Goal: Task Accomplishment & Management: Manage account settings

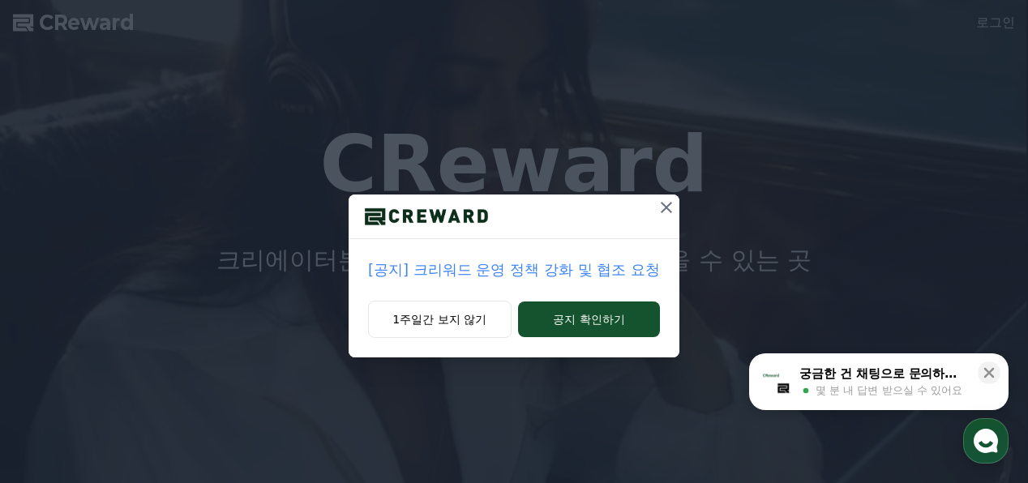
click at [666, 206] on icon at bounding box center [666, 207] width 11 height 11
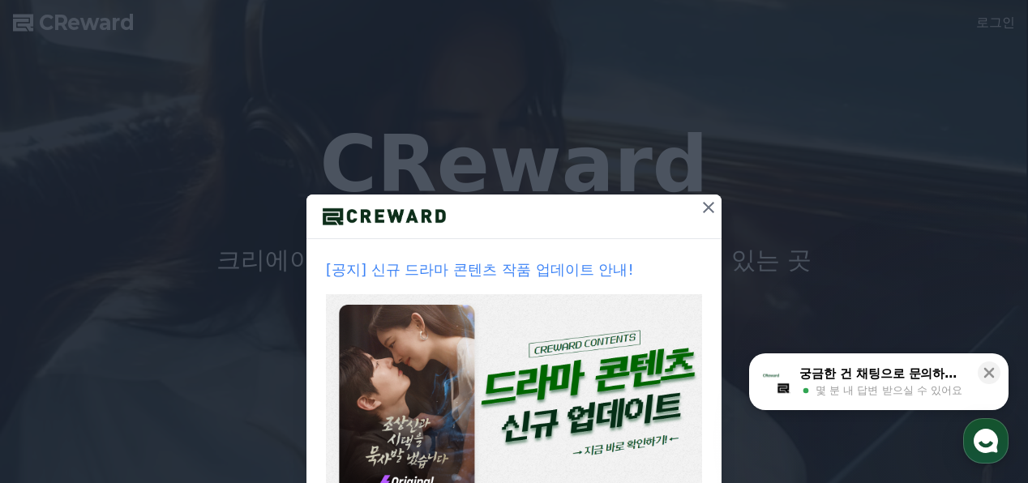
click at [664, 205] on div at bounding box center [513, 217] width 415 height 45
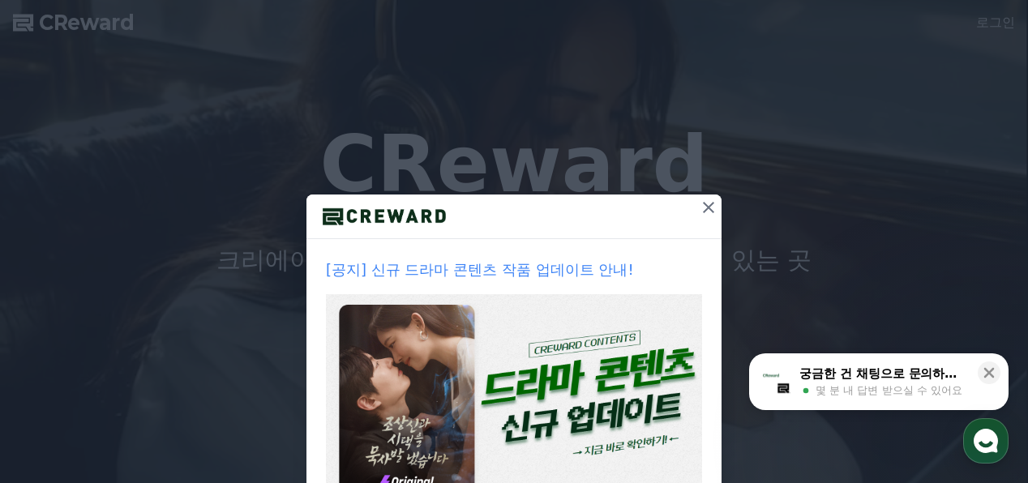
click at [703, 206] on icon at bounding box center [708, 207] width 11 height 11
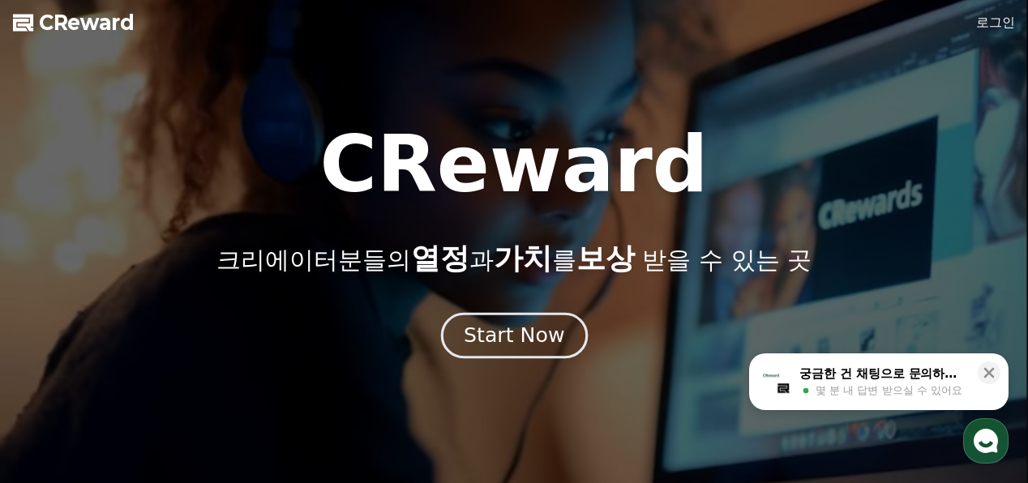
click at [545, 336] on div "Start Now" at bounding box center [514, 336] width 101 height 28
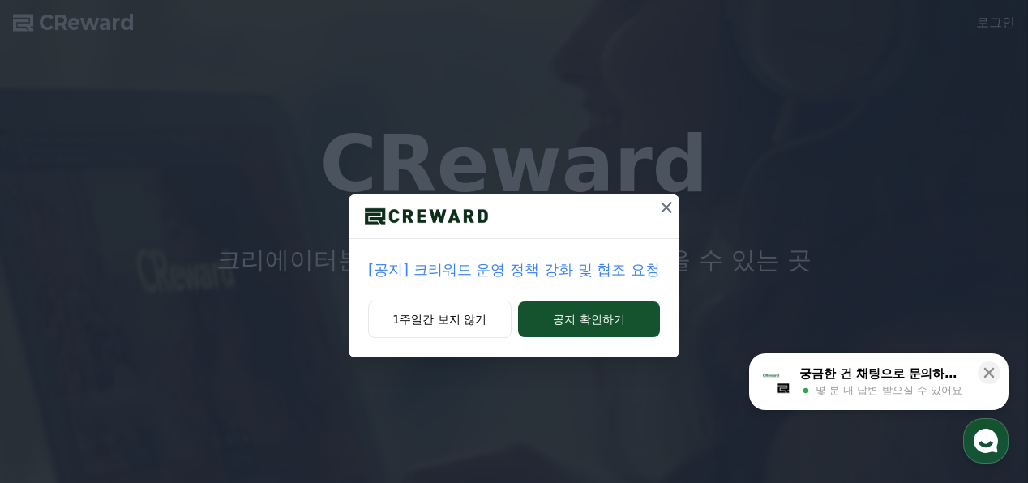
click at [665, 203] on icon at bounding box center [666, 207] width 19 height 19
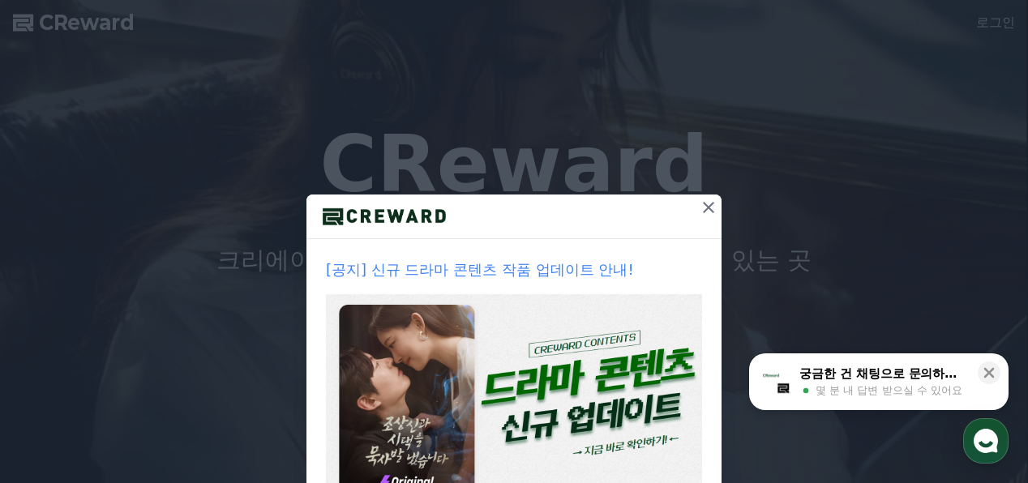
click at [704, 207] on icon at bounding box center [708, 207] width 19 height 19
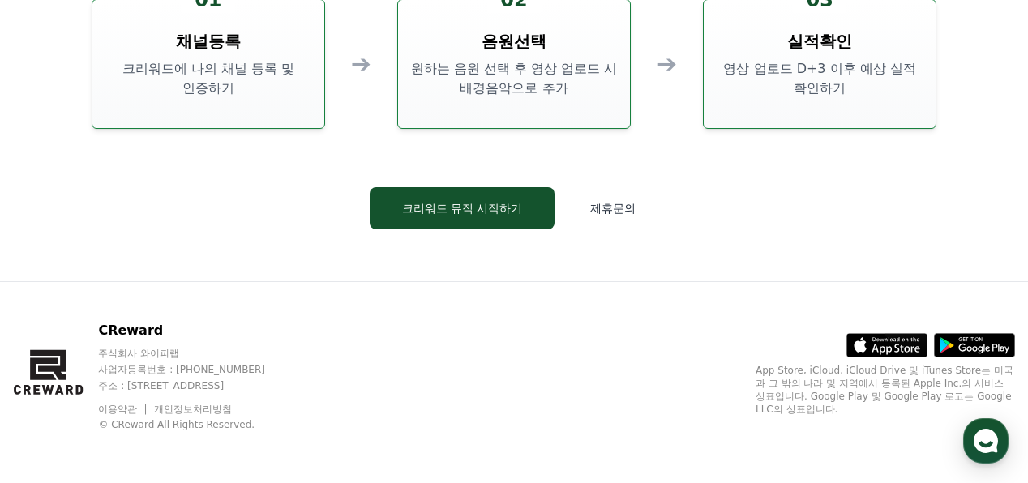
scroll to position [4175, 0]
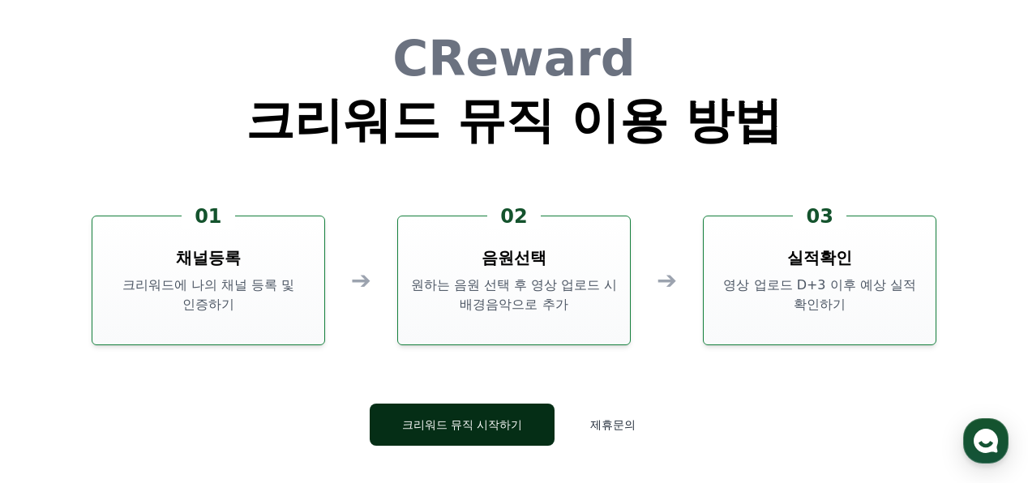
click at [470, 423] on button "크리워드 뮤직 시작하기" at bounding box center [463, 425] width 186 height 42
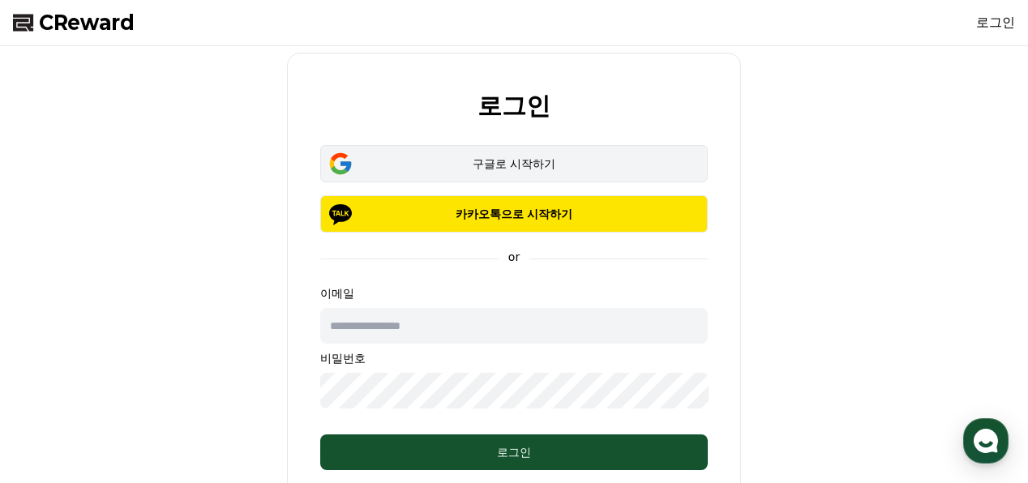
click at [525, 169] on div "구글로 시작하기" at bounding box center [514, 164] width 340 height 16
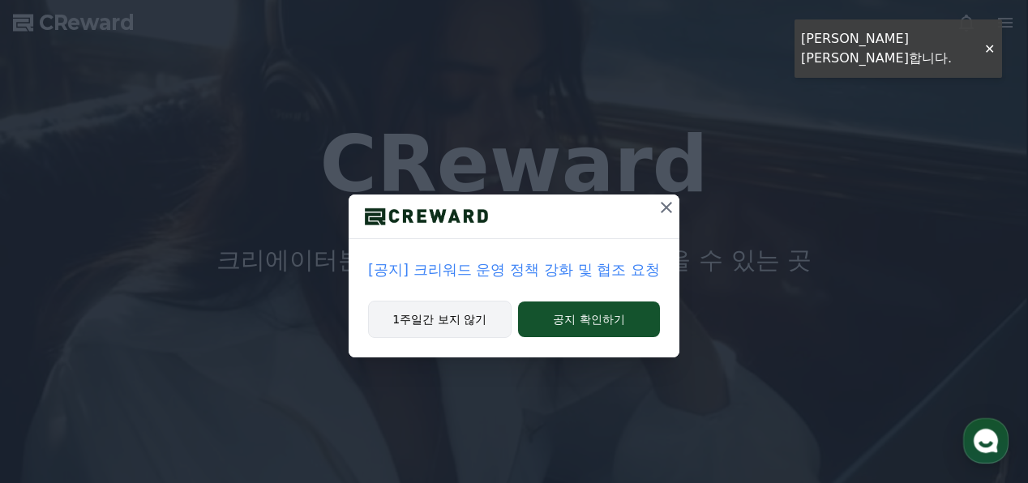
click at [472, 320] on button "1주일간 보지 않기" at bounding box center [439, 319] width 143 height 37
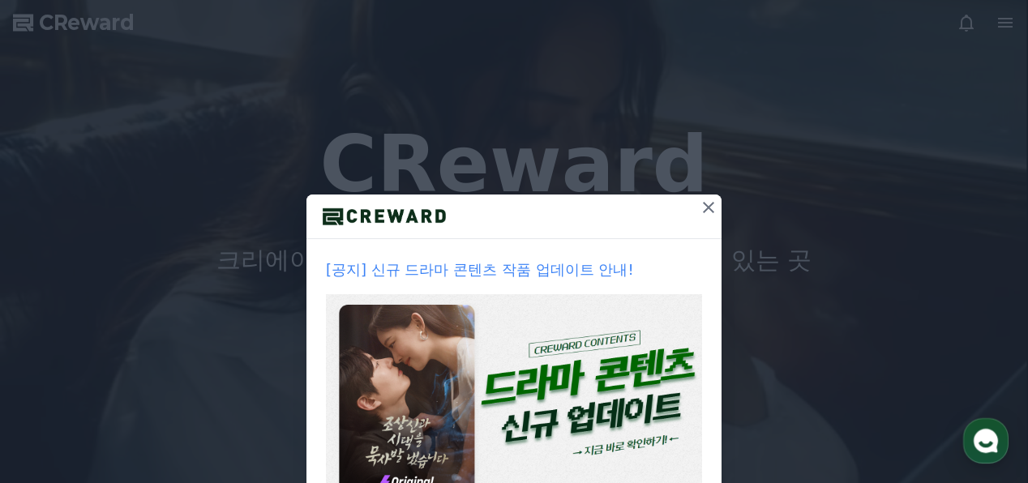
click at [705, 203] on icon at bounding box center [708, 207] width 11 height 11
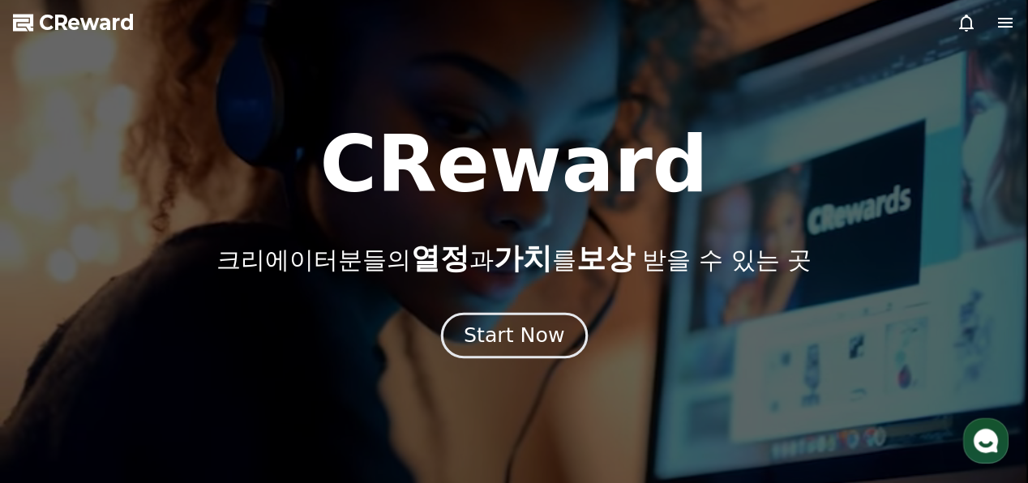
click at [505, 331] on div "Start Now" at bounding box center [514, 336] width 101 height 28
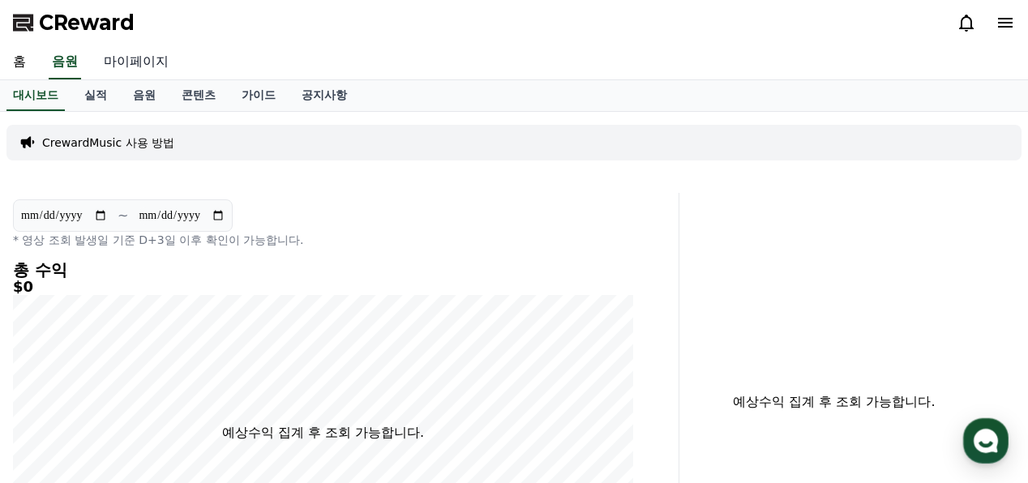
click at [150, 56] on link "마이페이지" at bounding box center [136, 62] width 91 height 34
select select "**********"
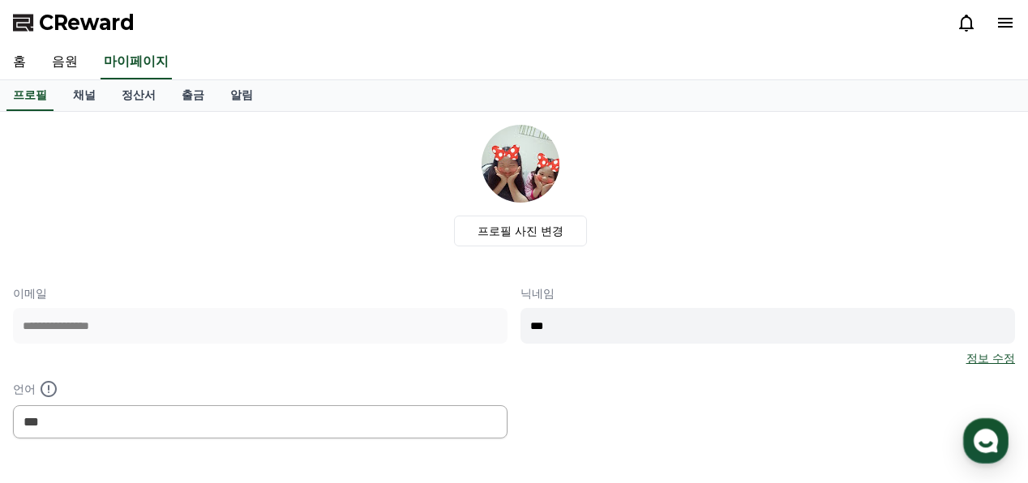
click at [1001, 24] on icon at bounding box center [1005, 23] width 15 height 10
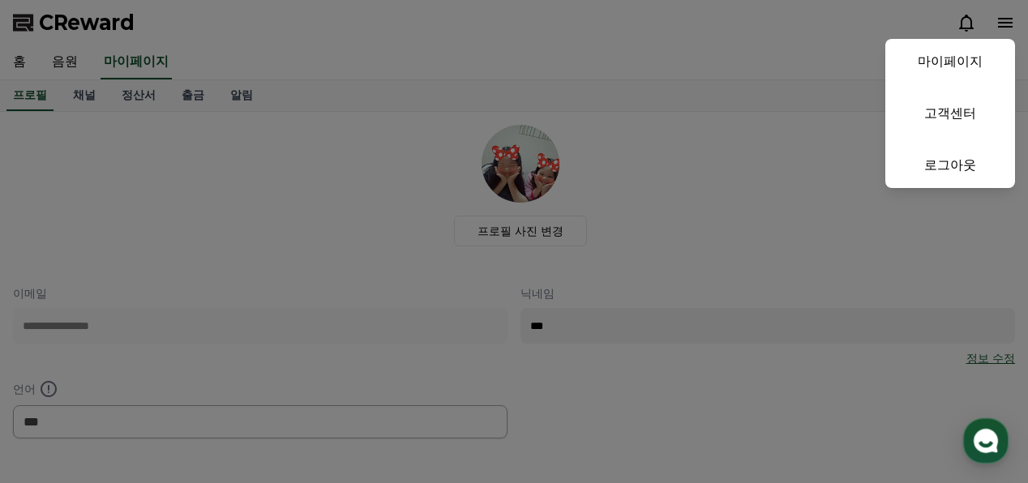
click at [843, 226] on button "close" at bounding box center [514, 241] width 1028 height 483
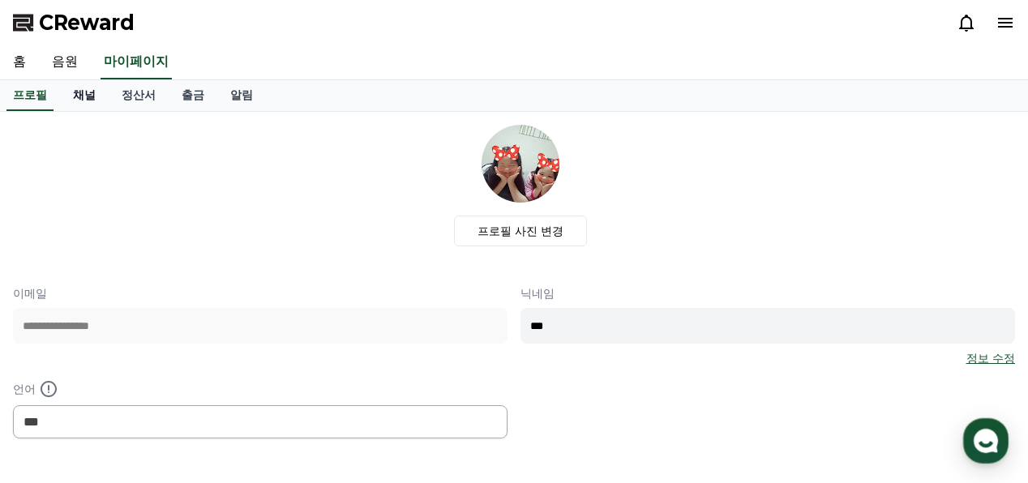
click at [82, 90] on link "채널" at bounding box center [84, 95] width 49 height 31
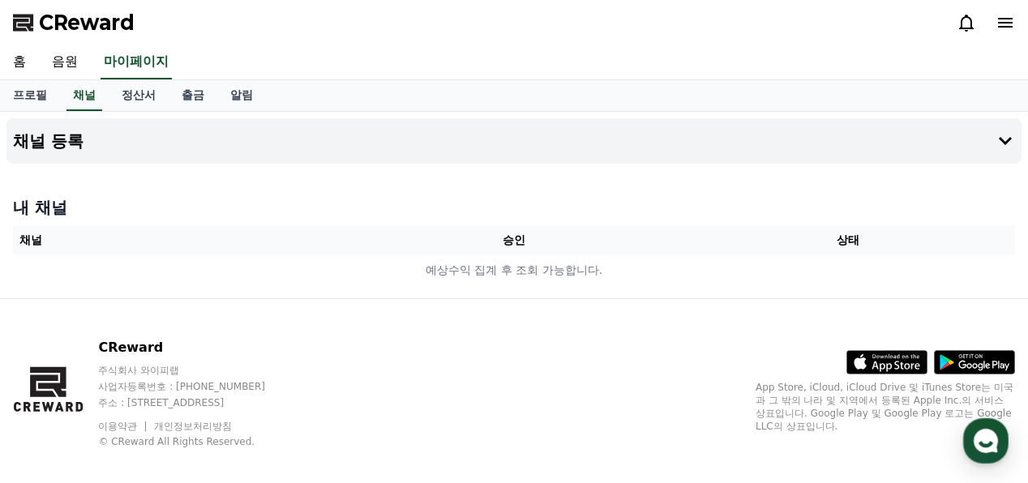
click at [512, 238] on th "승인" at bounding box center [514, 240] width 334 height 30
drag, startPoint x: 498, startPoint y: 238, endPoint x: 537, endPoint y: 236, distance: 39.8
click at [537, 236] on th "승인" at bounding box center [514, 240] width 334 height 30
click at [1008, 141] on icon at bounding box center [1004, 140] width 19 height 19
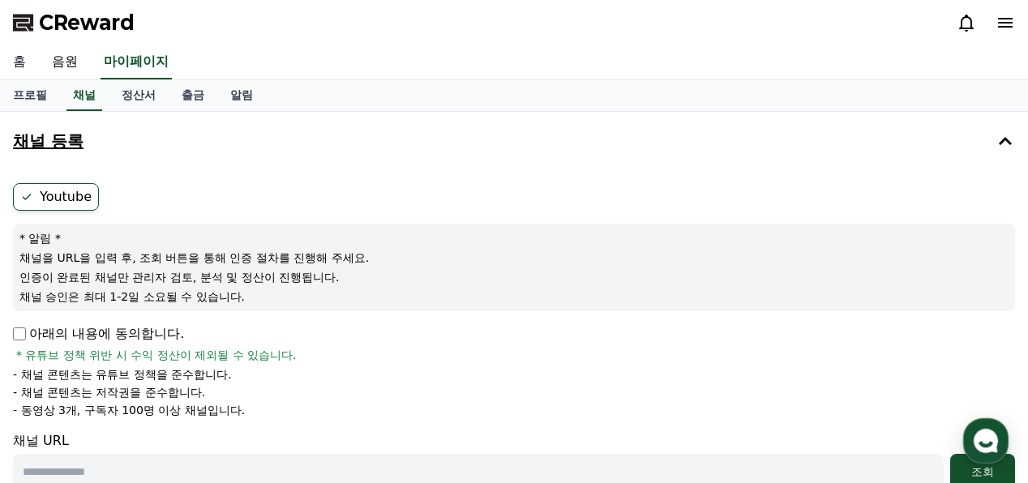
click at [15, 62] on link "홈" at bounding box center [19, 62] width 39 height 34
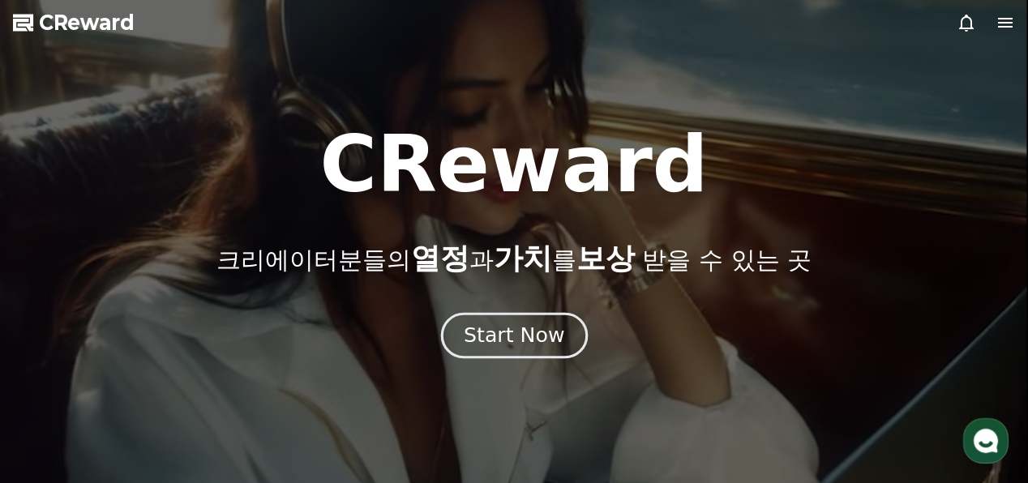
click at [527, 344] on div "Start Now" at bounding box center [514, 336] width 101 height 28
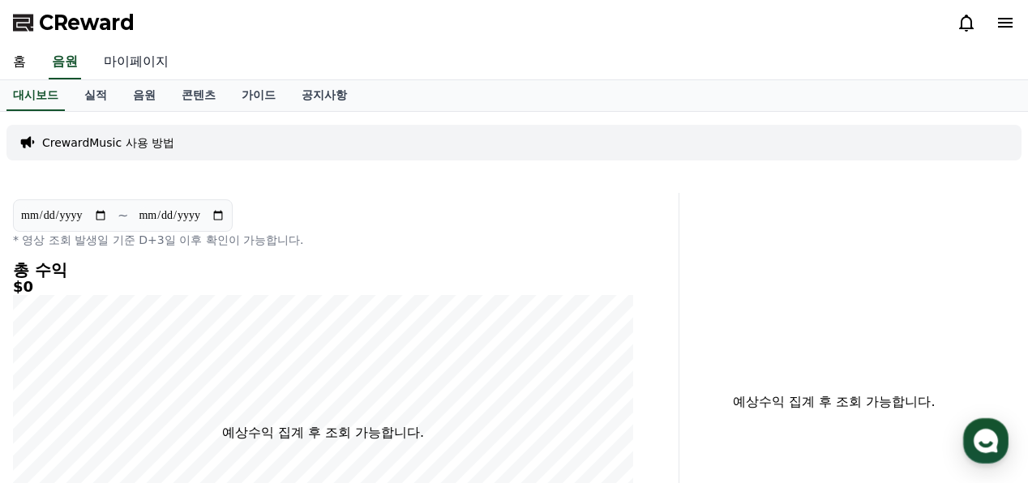
click at [139, 56] on link "마이페이지" at bounding box center [136, 62] width 91 height 34
select select "**********"
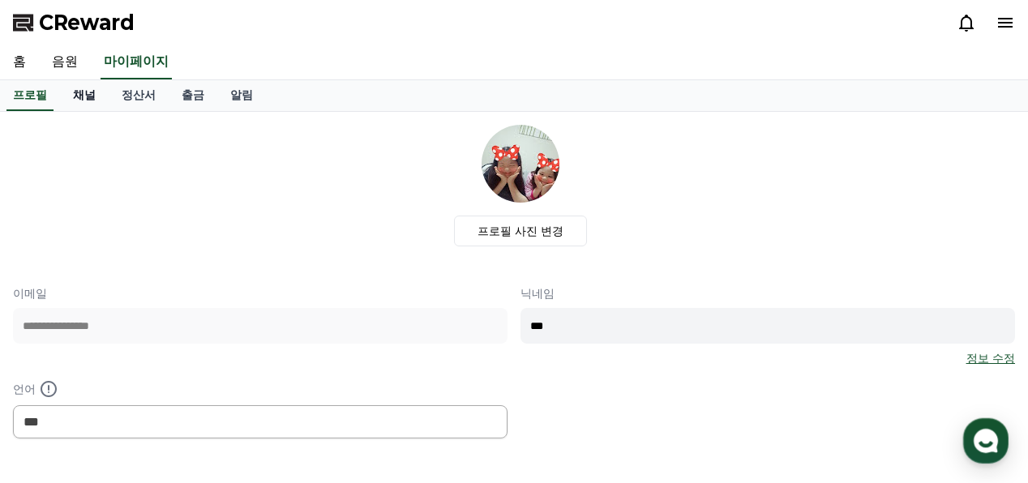
click at [81, 95] on link "채널" at bounding box center [84, 95] width 49 height 31
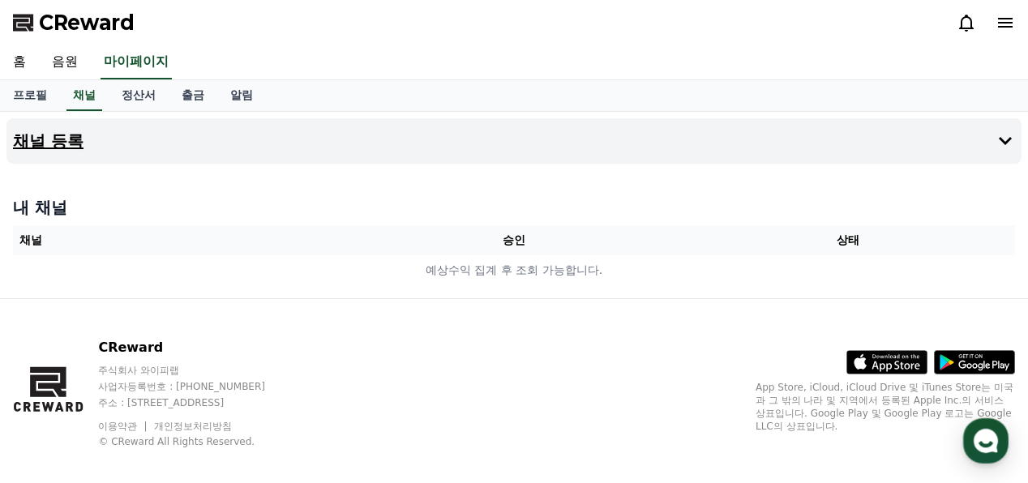
click at [479, 144] on button "채널 등록" at bounding box center [513, 140] width 1015 height 45
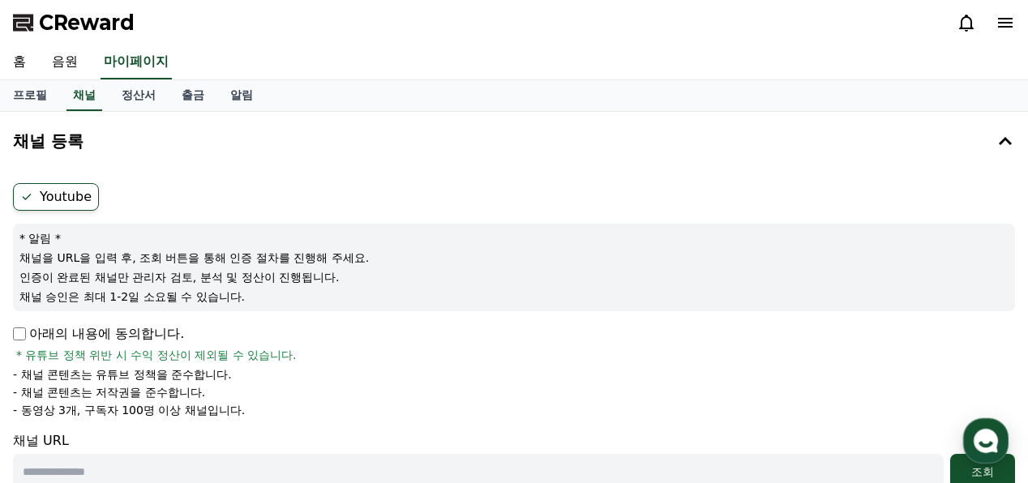
scroll to position [216, 0]
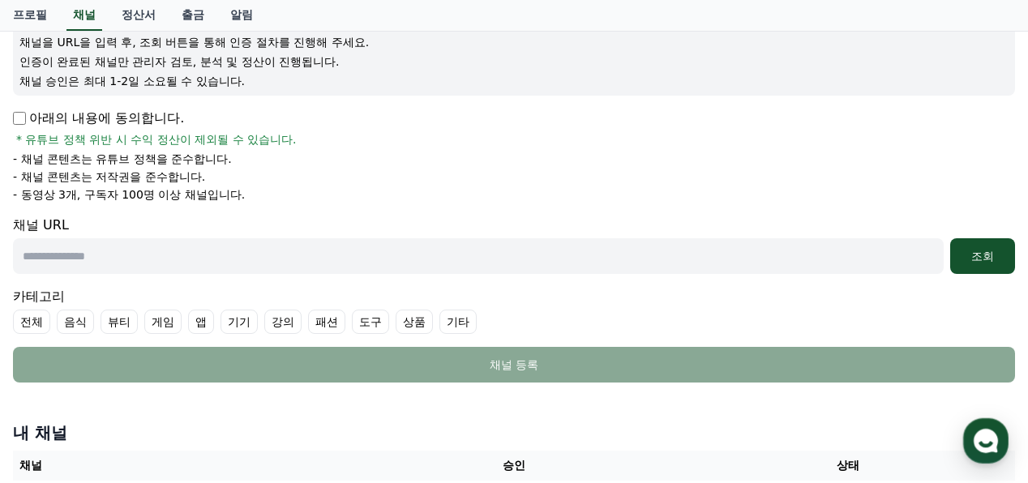
click at [279, 244] on input "text" at bounding box center [478, 256] width 930 height 36
paste input "**********"
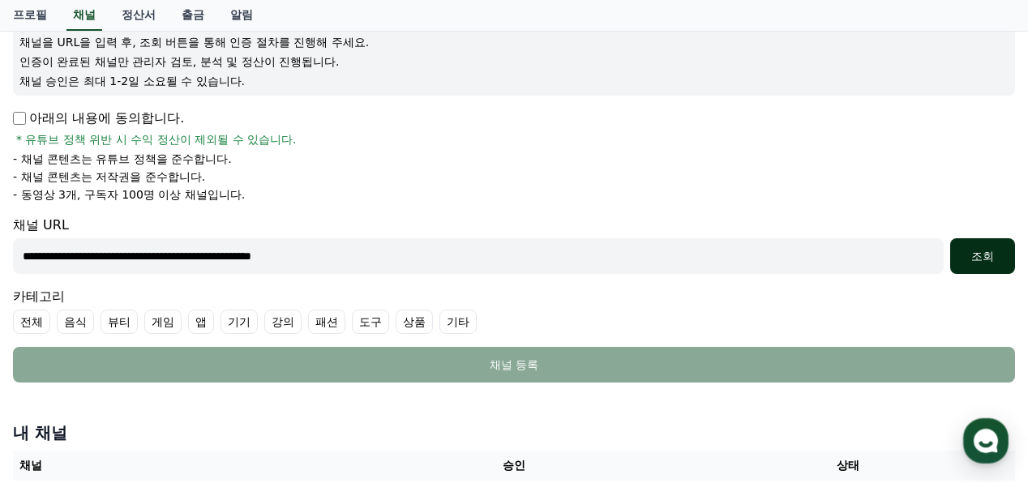
type input "**********"
click at [982, 254] on div "조회" at bounding box center [982, 256] width 52 height 16
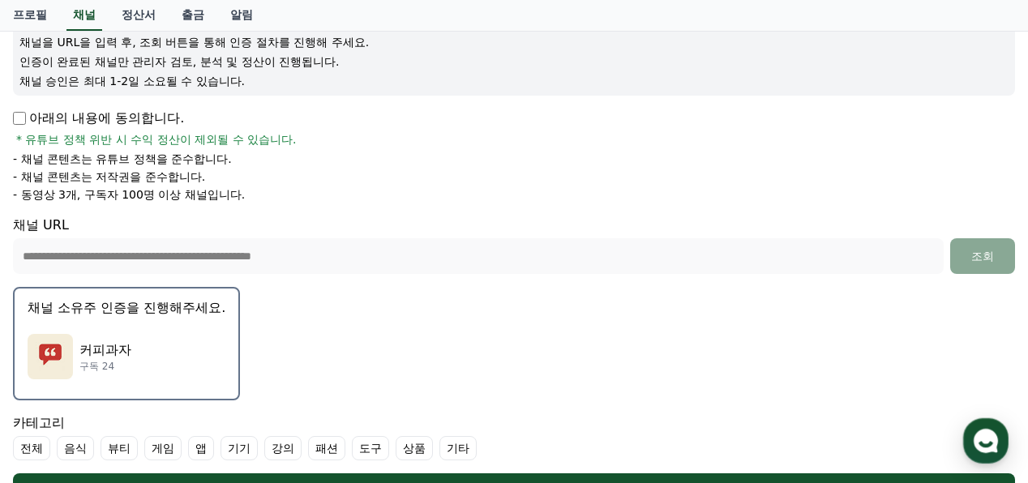
click at [109, 351] on p "커피과자" at bounding box center [105, 349] width 52 height 19
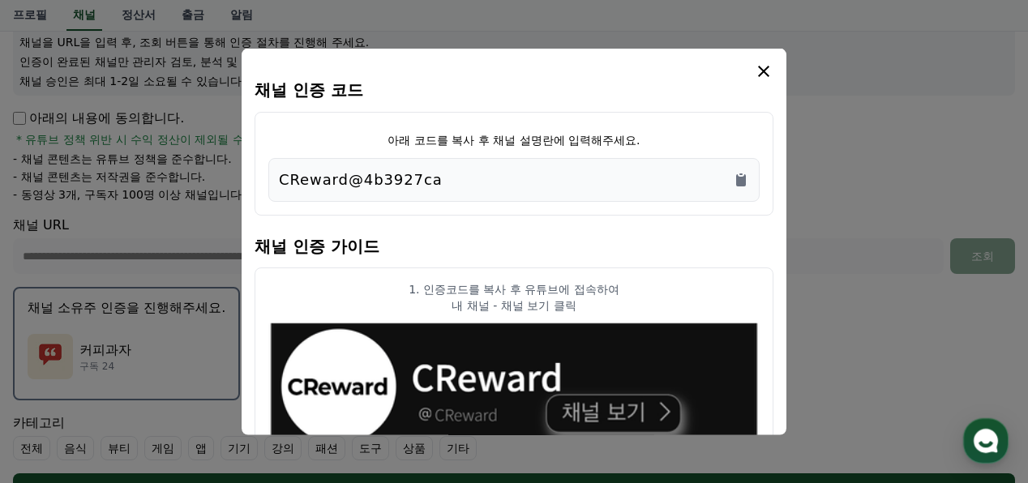
drag, startPoint x: 272, startPoint y: 176, endPoint x: 437, endPoint y: 187, distance: 164.9
click at [437, 187] on div "CReward@4b3927ca" at bounding box center [513, 180] width 491 height 44
copy p "CReward@4b3927ca"
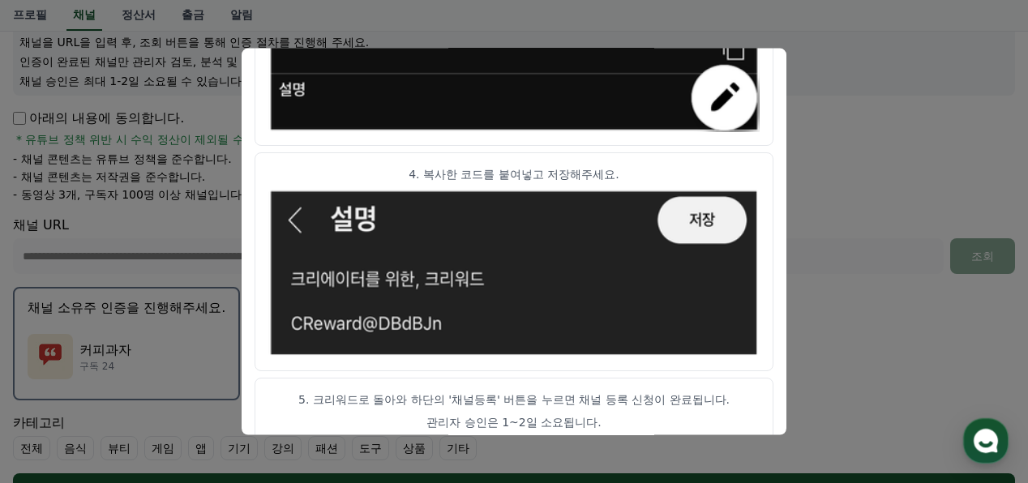
scroll to position [1010, 0]
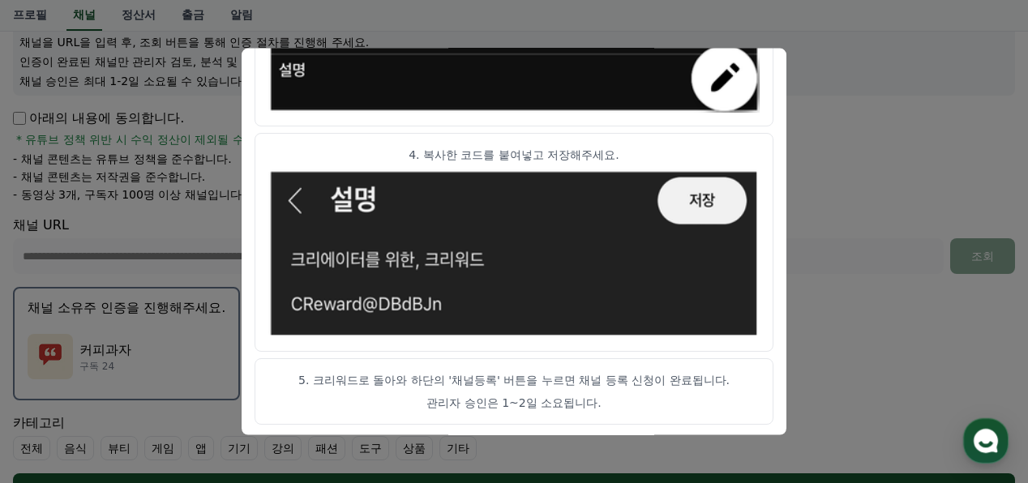
click at [883, 367] on button "close modal" at bounding box center [514, 241] width 1028 height 483
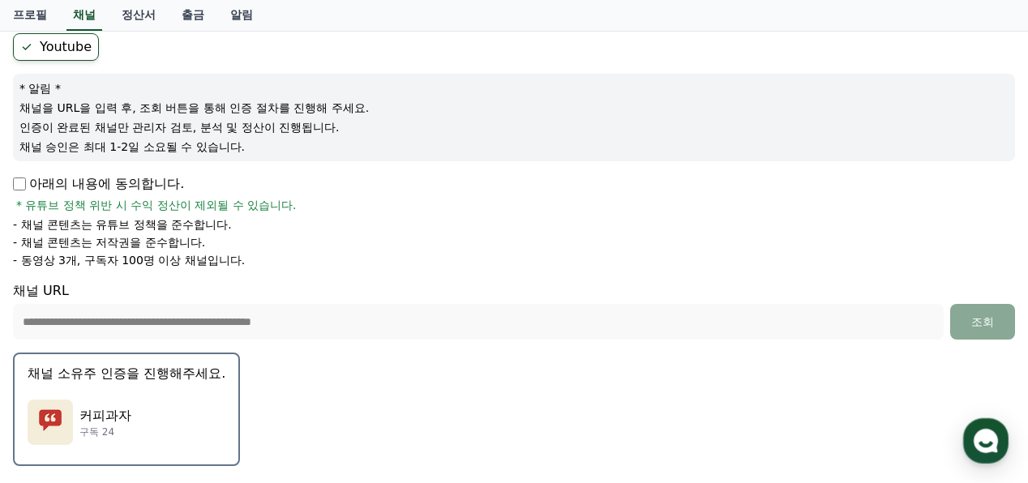
scroll to position [366, 0]
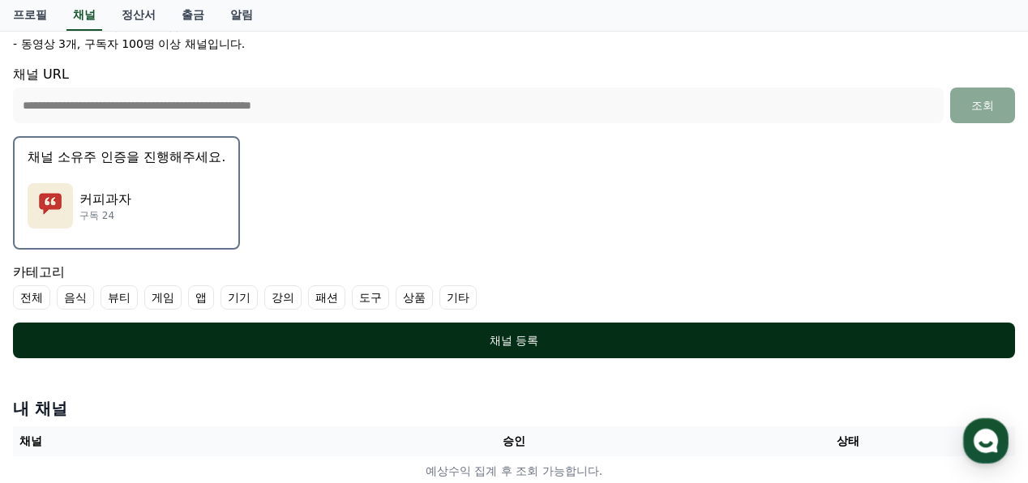
click at [529, 344] on div "채널 등록" at bounding box center [513, 340] width 937 height 16
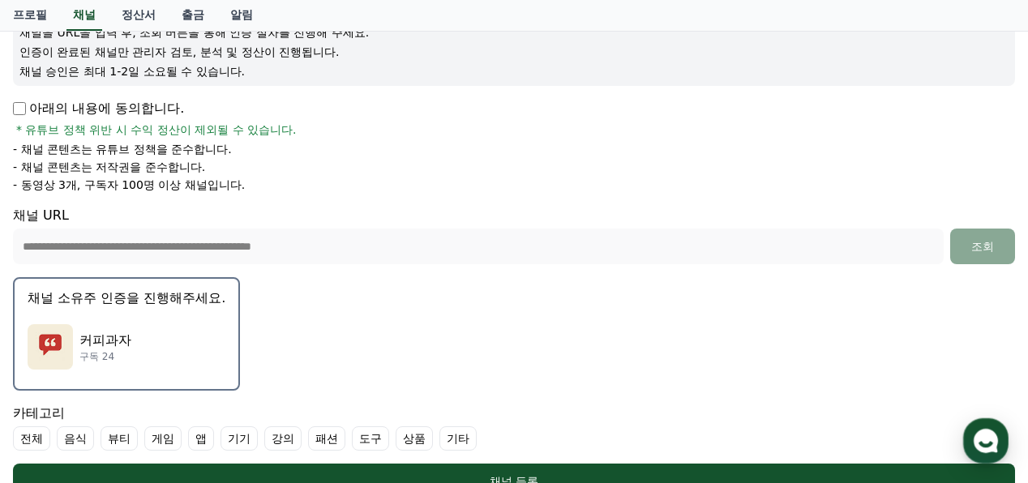
scroll to position [432, 0]
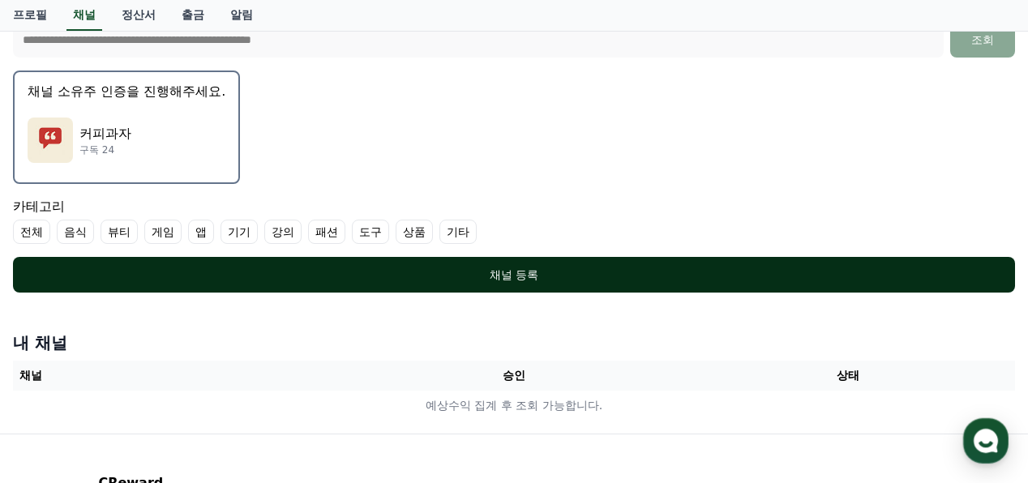
click at [500, 275] on div "채널 등록" at bounding box center [513, 275] width 937 height 16
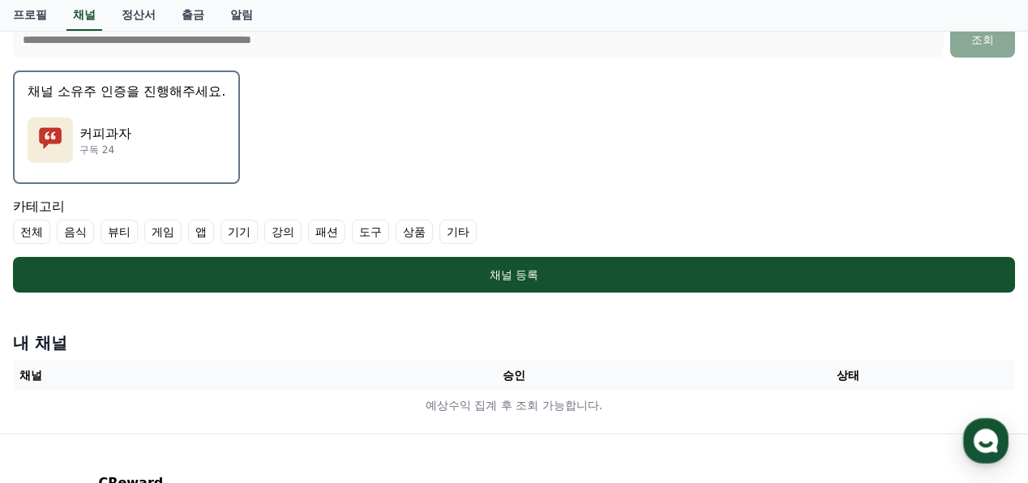
click at [456, 233] on label "기타" at bounding box center [457, 232] width 37 height 24
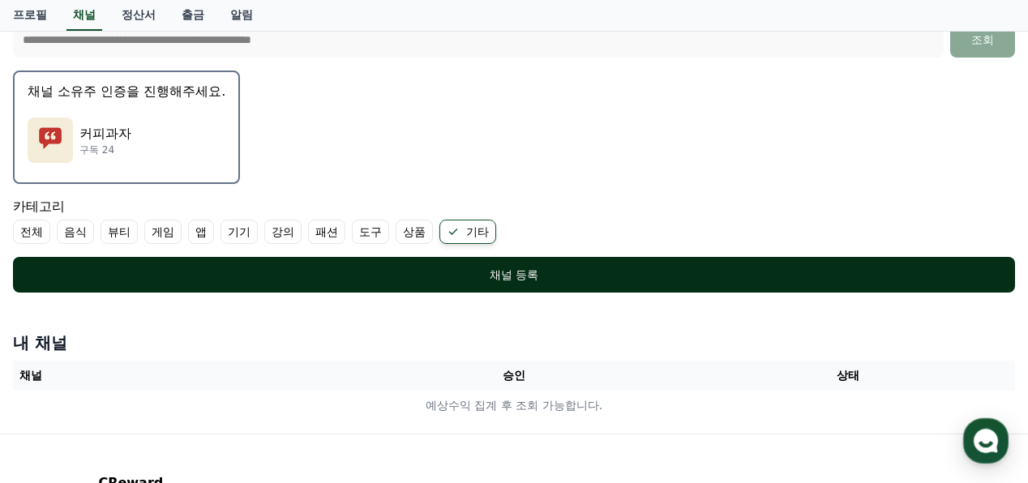
click at [514, 269] on div "채널 등록" at bounding box center [513, 275] width 937 height 16
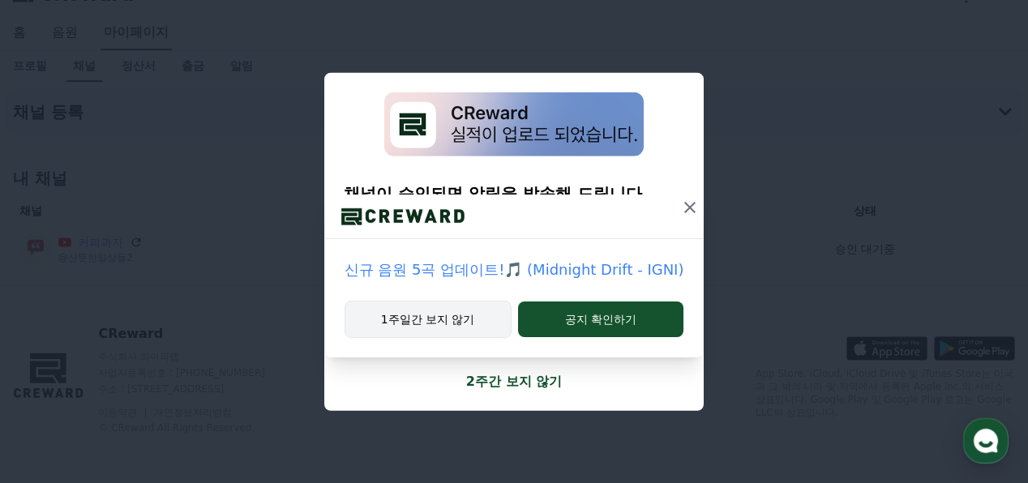
click at [399, 315] on button "1주일간 보지 않기" at bounding box center [427, 319] width 167 height 37
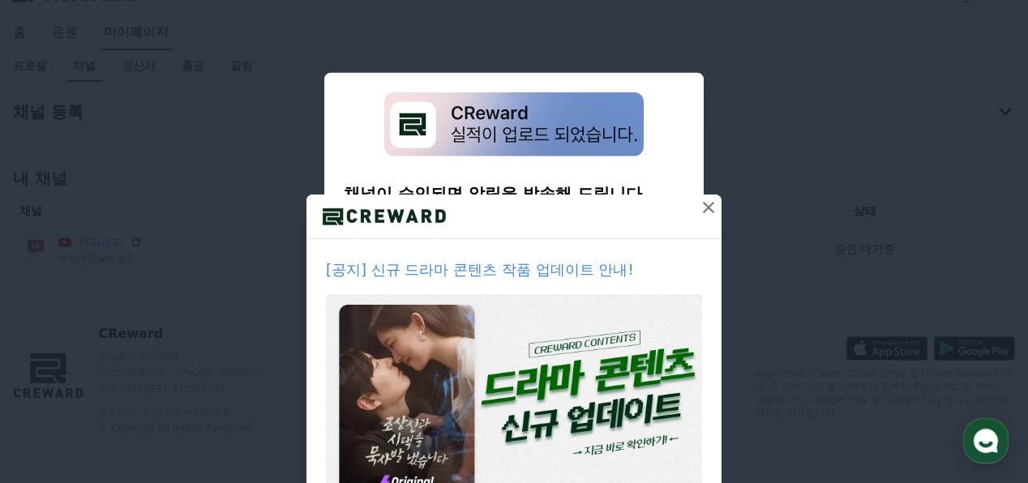
click at [707, 204] on icon at bounding box center [708, 207] width 19 height 19
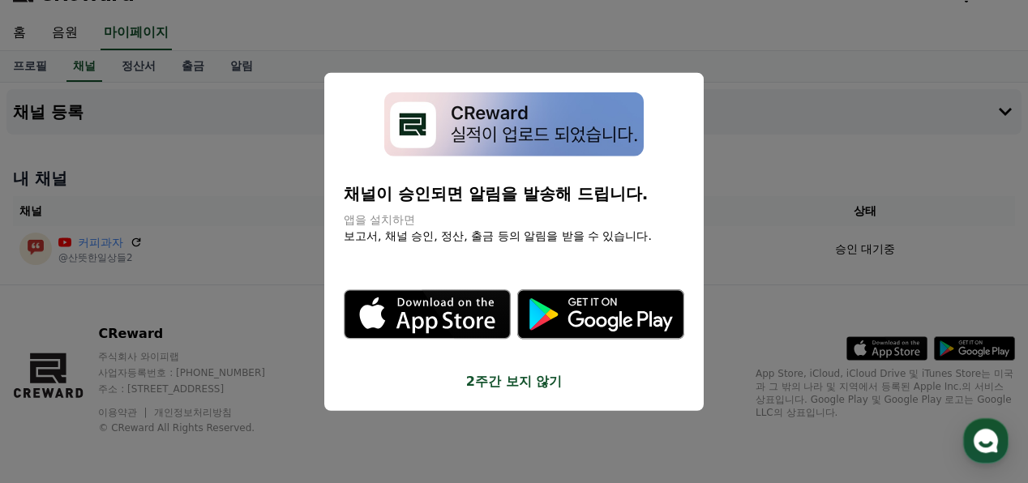
click at [519, 383] on button "2주간 보지 않기" at bounding box center [514, 380] width 340 height 19
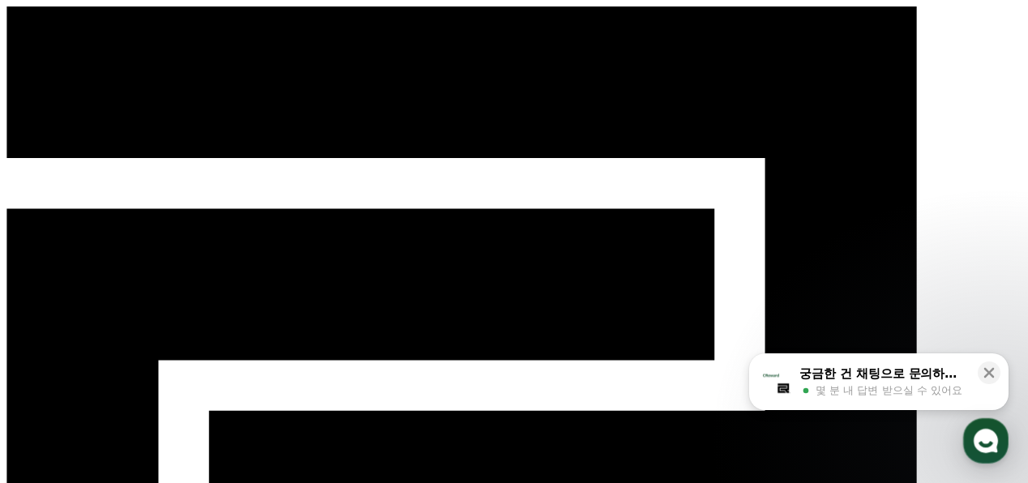
select select "**********"
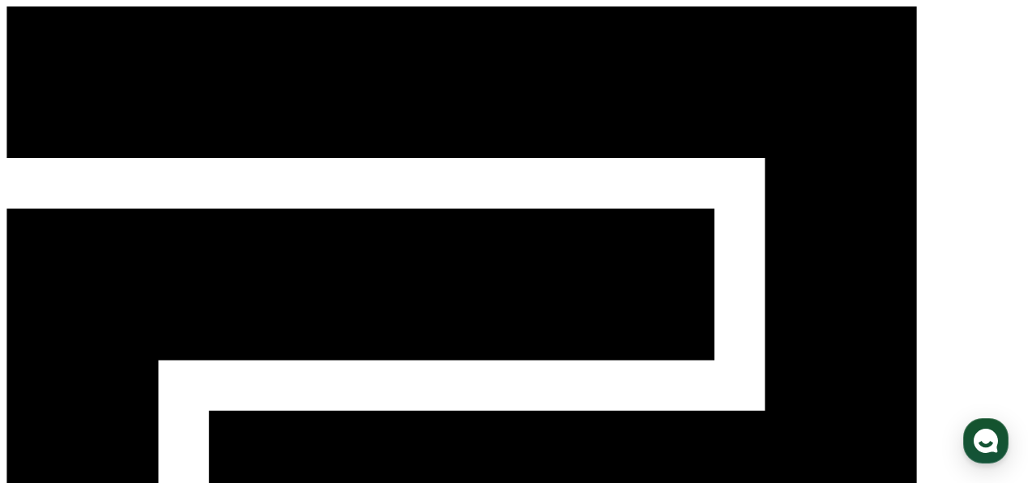
select select "**********"
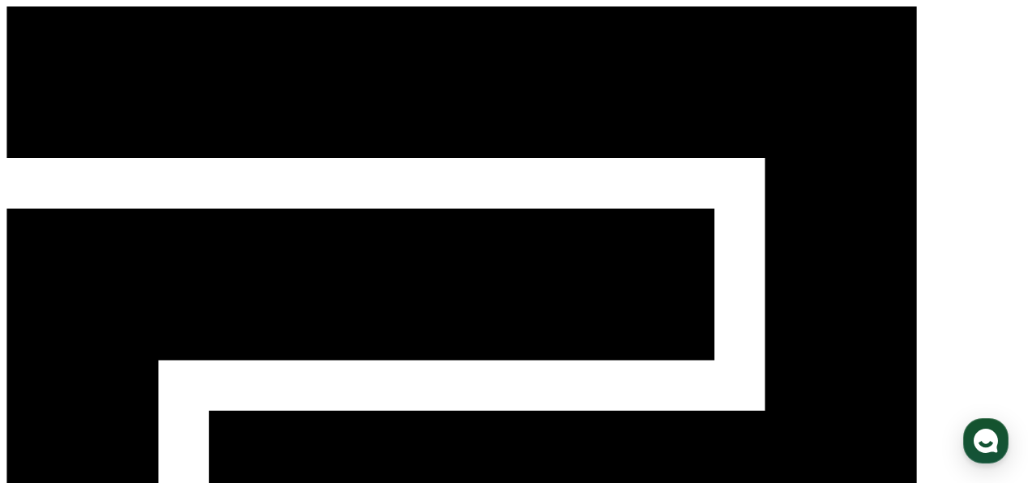
type input "*"
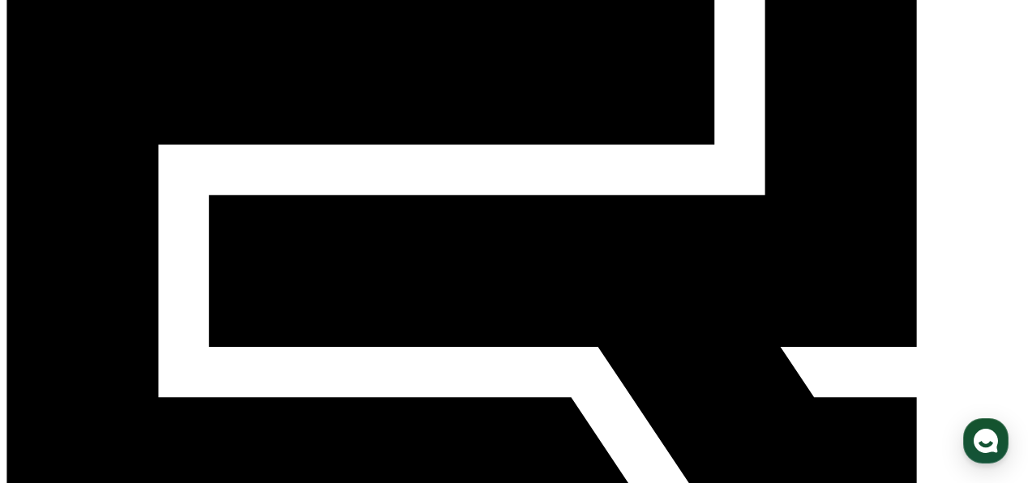
scroll to position [216, 0]
type input "****"
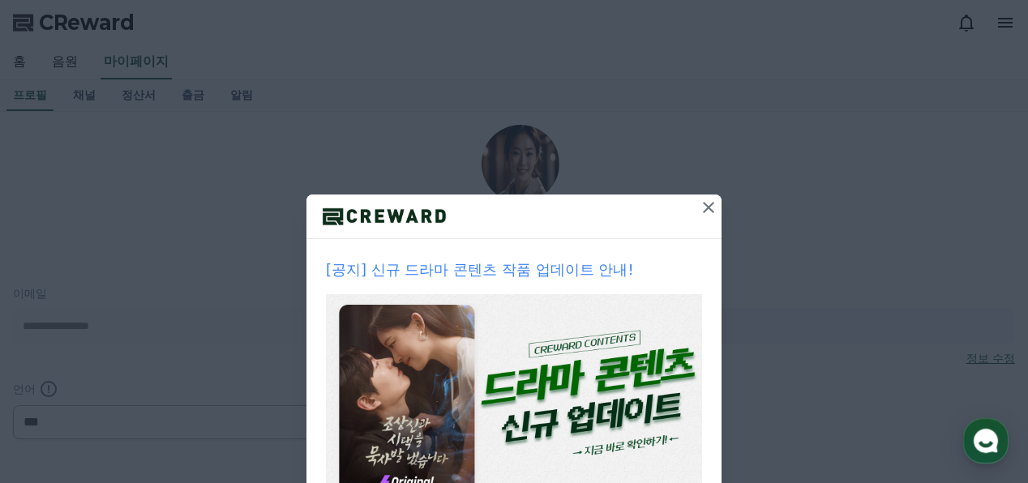
select select "**********"
click at [703, 210] on icon at bounding box center [708, 207] width 11 height 11
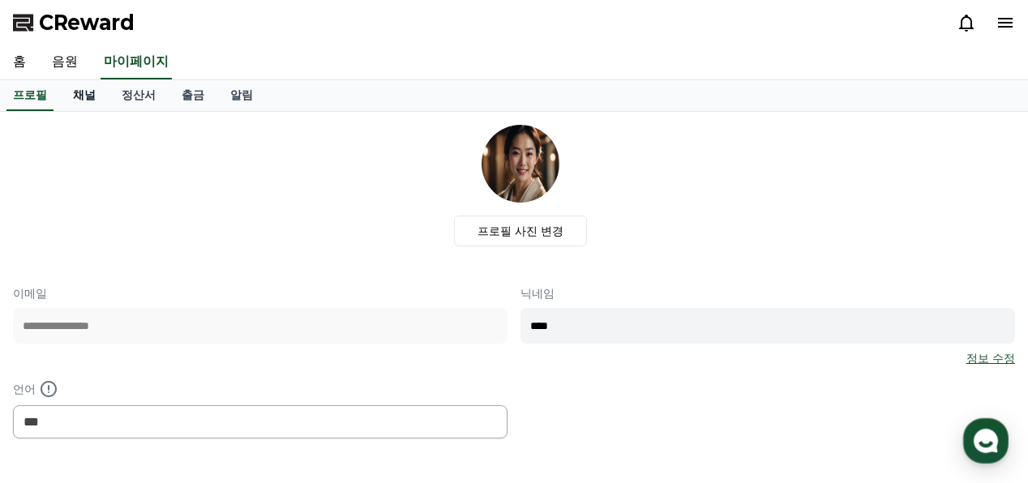
click at [84, 92] on link "채널" at bounding box center [84, 95] width 49 height 31
